Goal: Check status: Check status

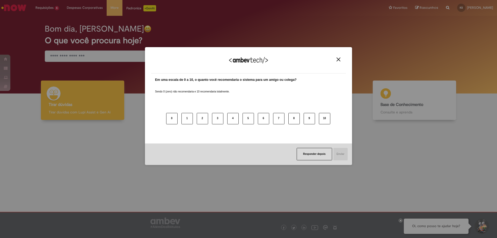
click at [340, 58] on img "Close" at bounding box center [338, 59] width 4 height 4
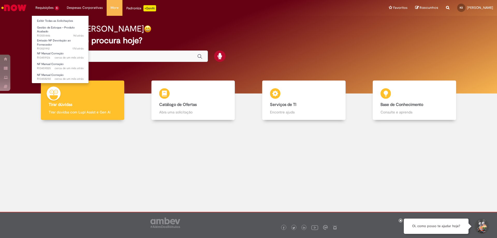
click at [57, 4] on li "Requisições 5 Exibir Todas as Solicitações Gestão de Estoque – Produto Acabado …" at bounding box center [47, 8] width 31 height 16
click at [55, 43] on link "Emissão NF Devolução ao Fornecedor 17d atrás 17 dias atrás R13521912" at bounding box center [60, 43] width 57 height 11
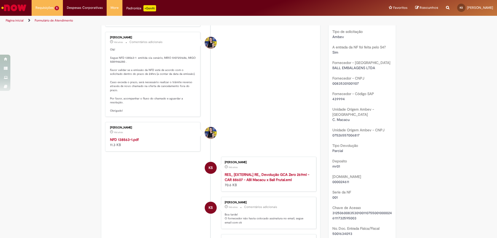
scroll to position [26, 0]
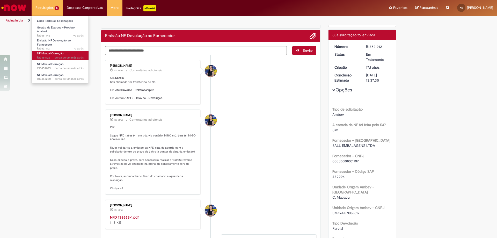
click at [53, 57] on span "cerca de um mês atrás cerca de um mês atrás R13459126" at bounding box center [60, 58] width 47 height 4
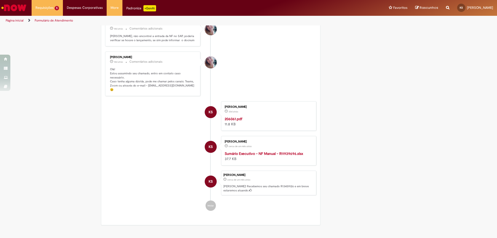
scroll to position [556, 0]
